Goal: Navigation & Orientation: Find specific page/section

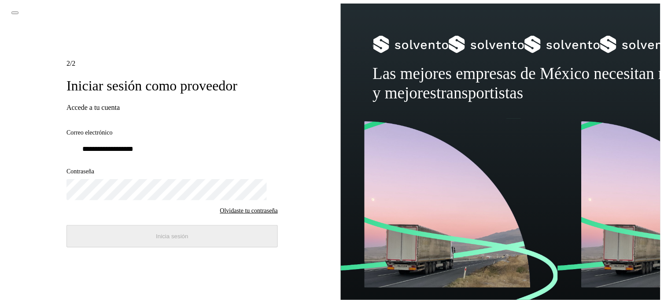
type input "**********"
click at [162, 140] on input "**********" at bounding box center [172, 148] width 211 height 17
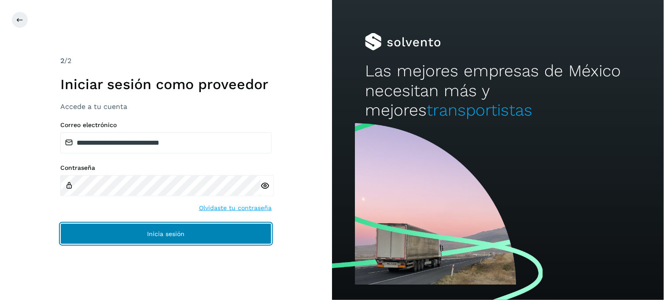
click at [160, 231] on span "Inicia sesión" at bounding box center [166, 233] width 37 height 6
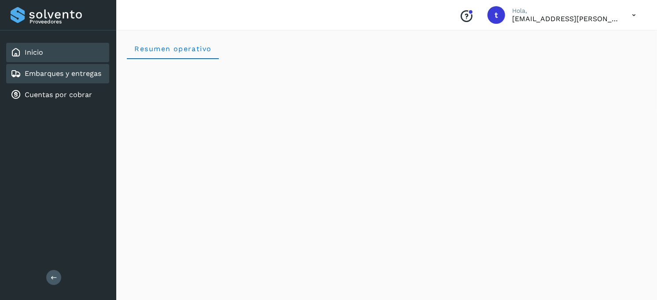
click at [73, 68] on div "Embarques y entregas" at bounding box center [56, 73] width 91 height 11
